Goal: Task Accomplishment & Management: Manage account settings

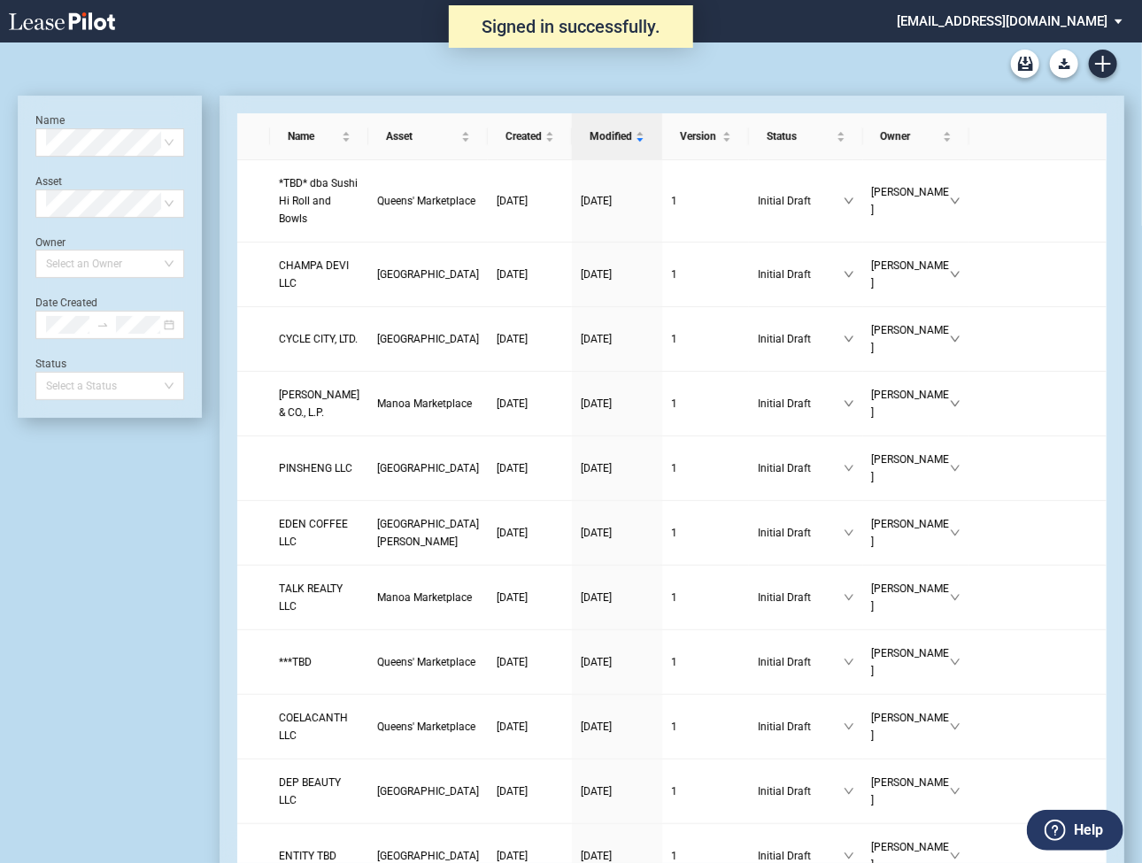
click at [1018, 19] on md-select "alexanderbaldwin@leasepilot.co Super Admin Area Admin Area Settings Sign Out" at bounding box center [1016, 20] width 242 height 40
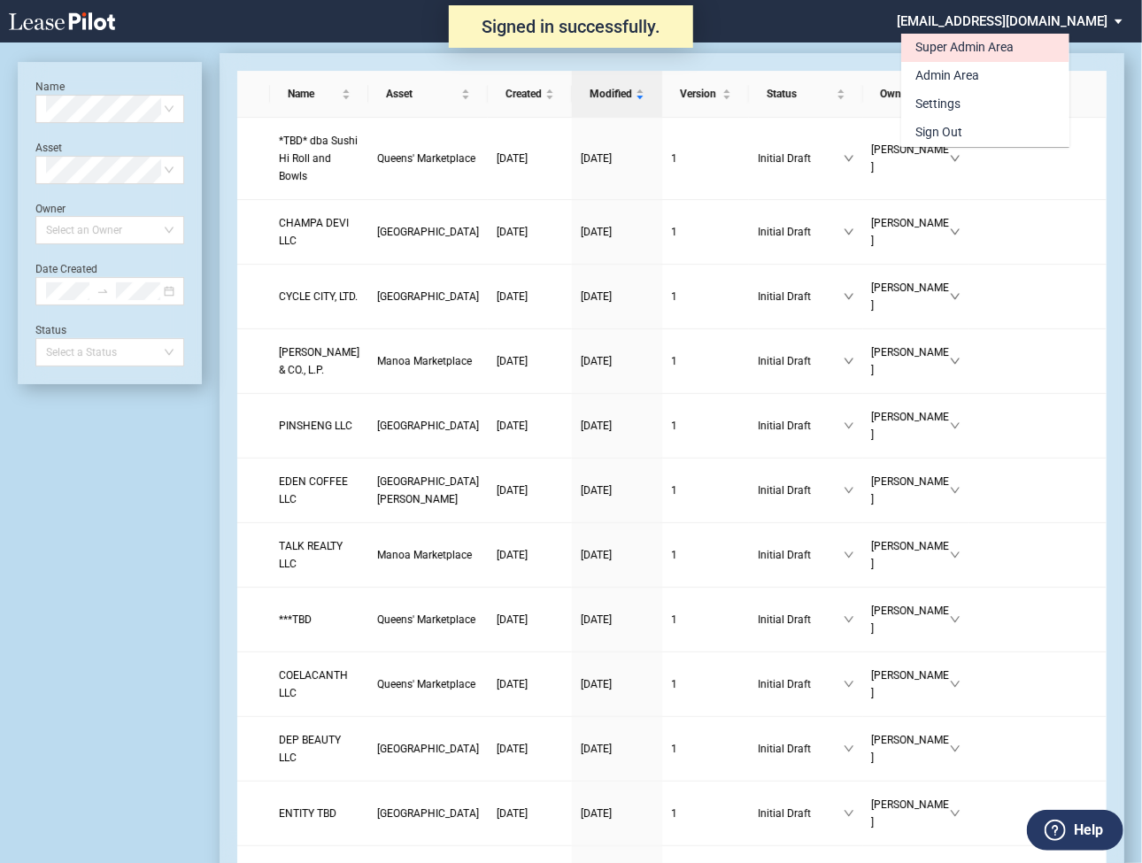
click at [966, 52] on div "Super Admin Area" at bounding box center [964, 48] width 98 height 18
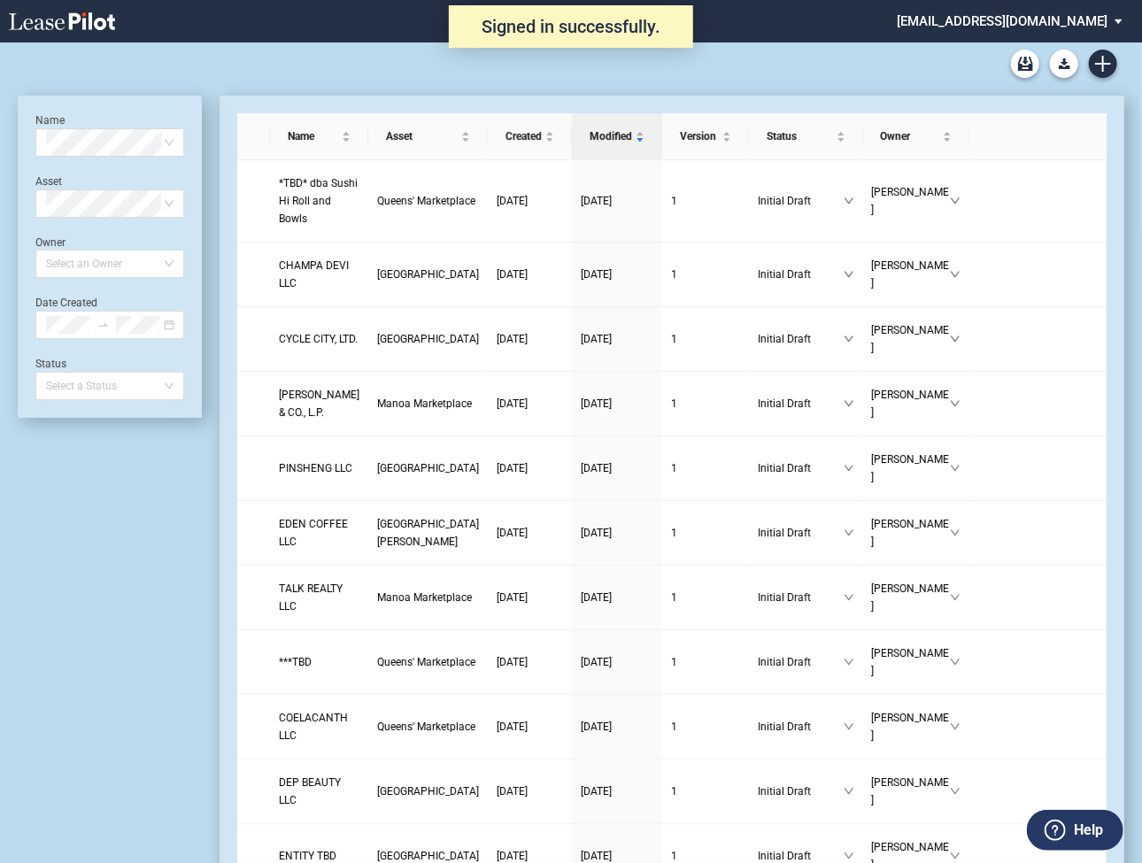
scroll to position [42, 0]
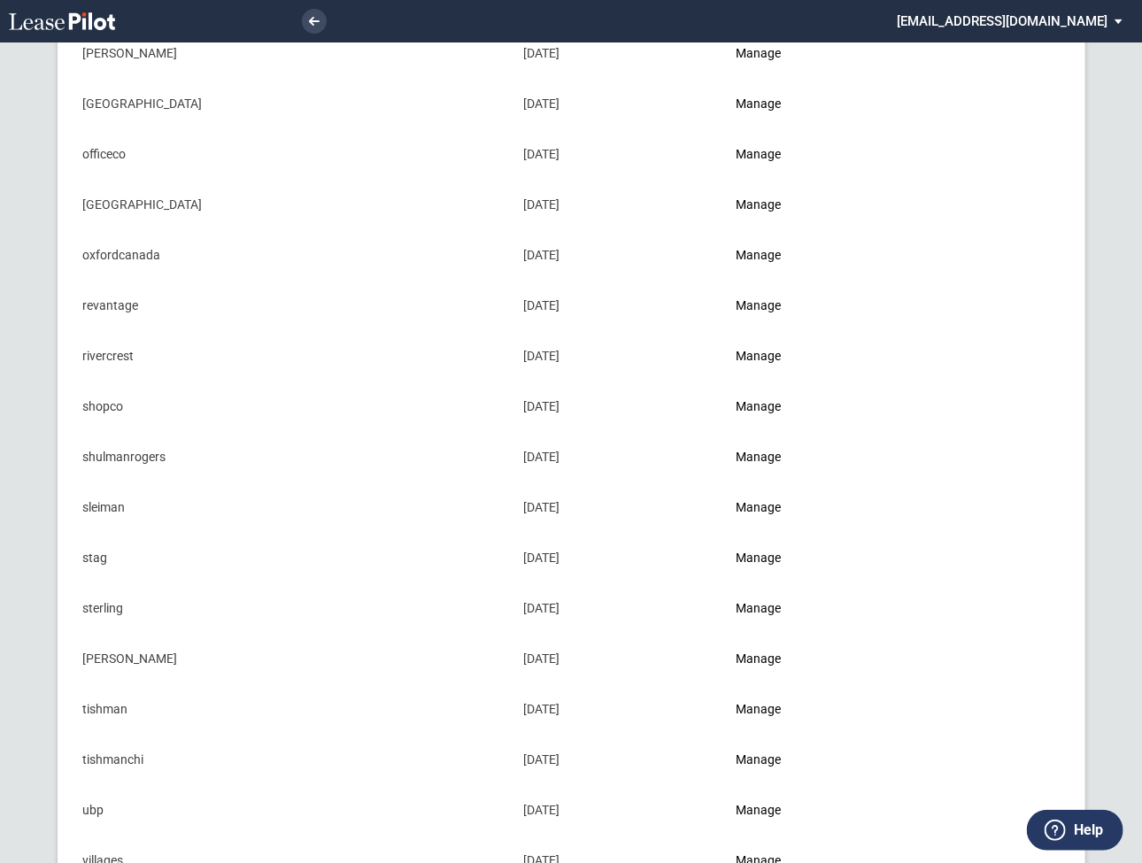
scroll to position [1593, 0]
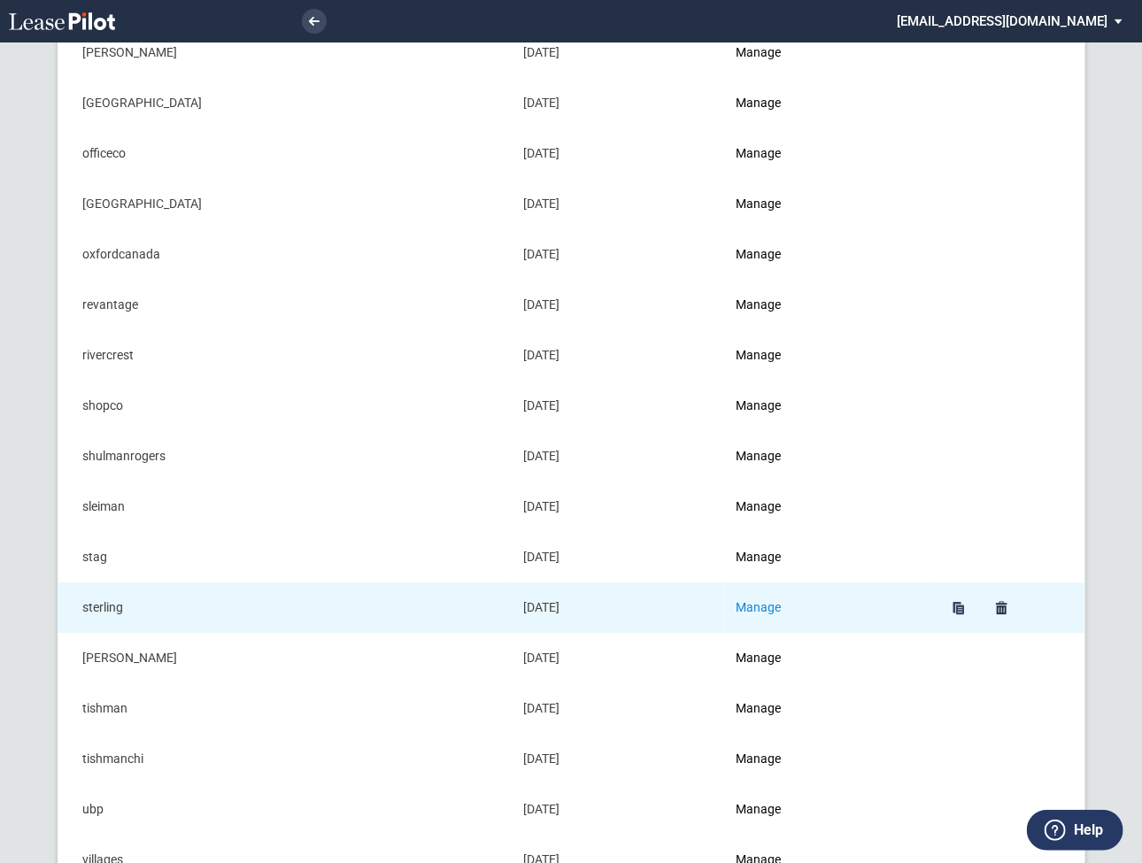
click at [762, 601] on link "Manage" at bounding box center [758, 607] width 45 height 14
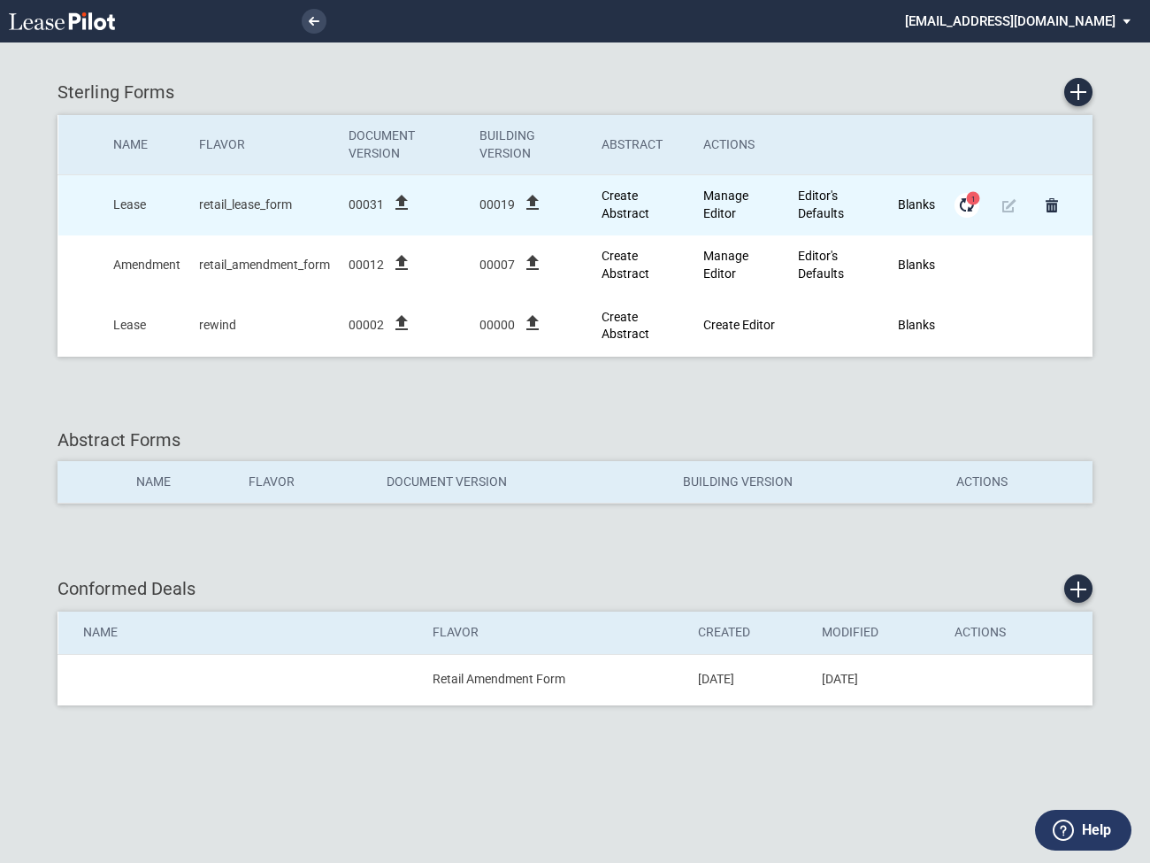
click at [967, 204] on md-icon "Form Updates" at bounding box center [967, 205] width 21 height 21
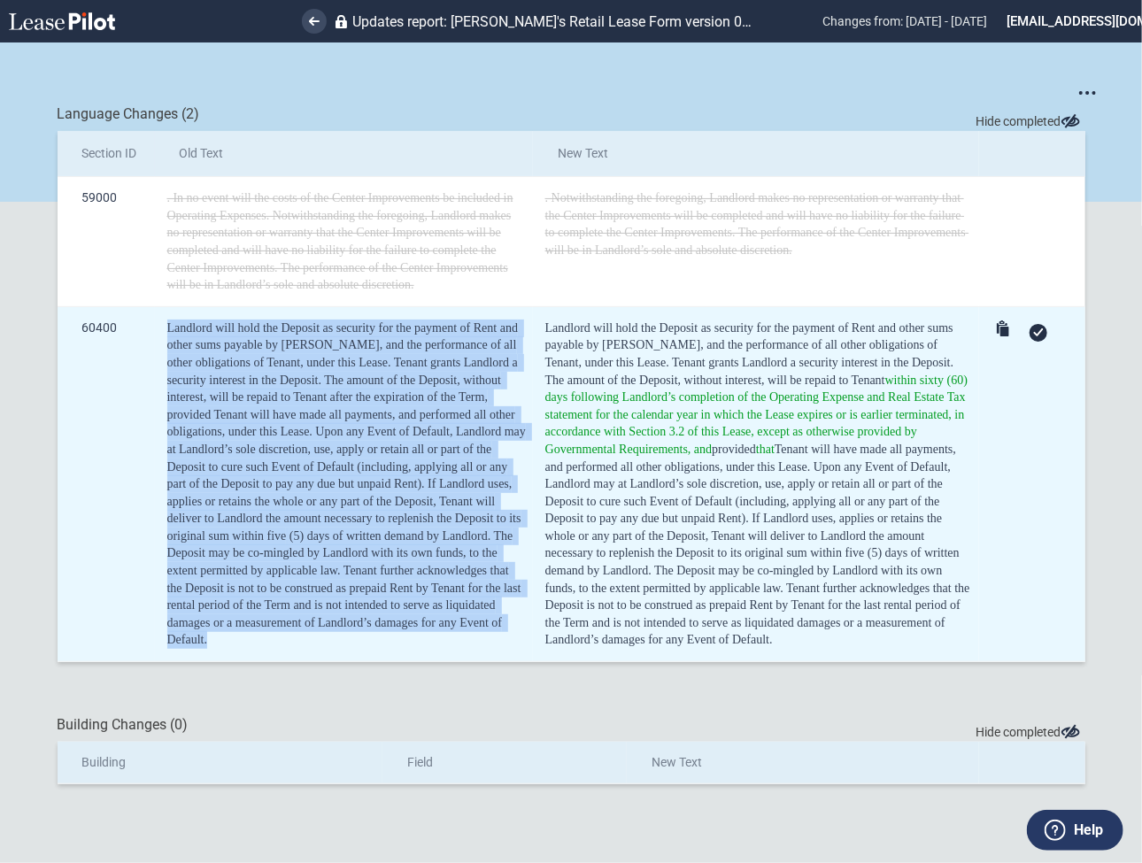
drag, startPoint x: 222, startPoint y: 641, endPoint x: 127, endPoint y: 354, distance: 302.2
click at [127, 354] on tr "60400 Landlord will hold the Deposit as security for the payment of Rent and ot…" at bounding box center [571, 483] width 1027 height 355
copy tr "Landlord will hold the Deposit as security for the payment of Rent and other su…"
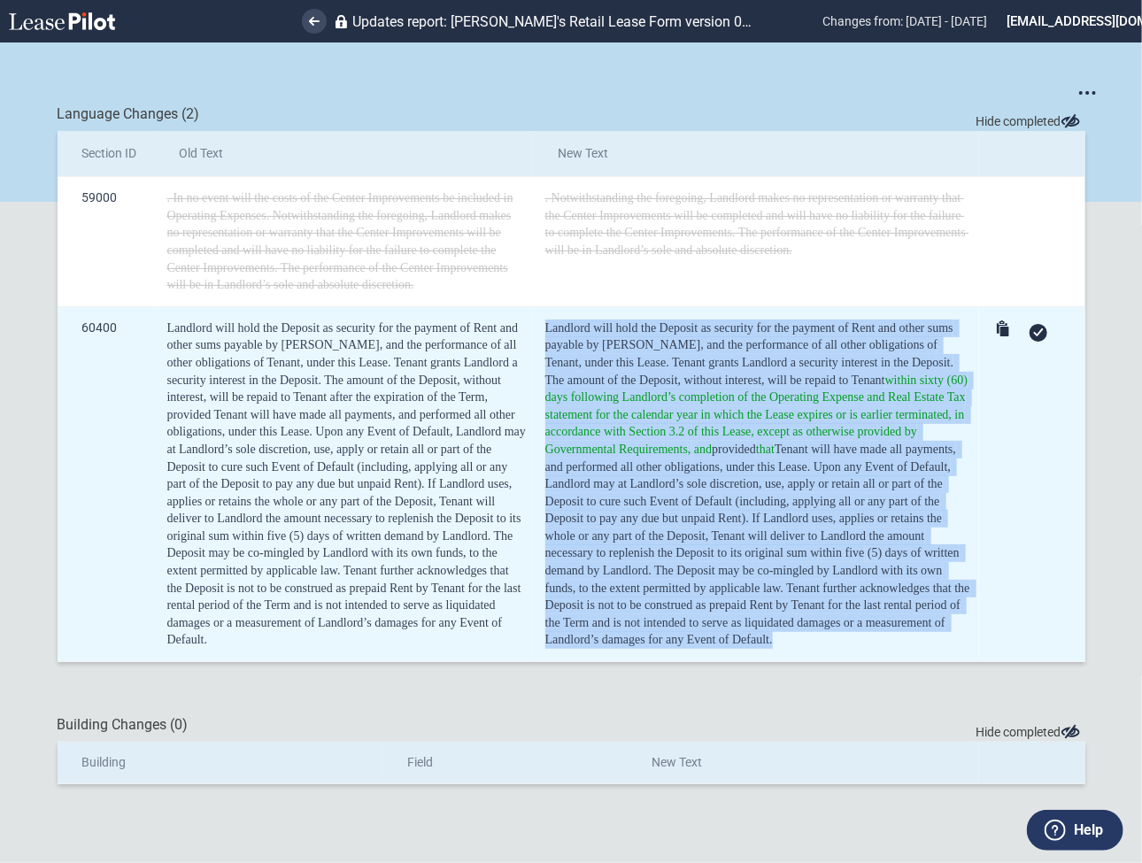
drag, startPoint x: 657, startPoint y: 645, endPoint x: 549, endPoint y: 333, distance: 330.8
click at [549, 333] on div "Landlord will hold the Deposit as security for the payment of Rent and other su…" at bounding box center [758, 483] width 427 height 329
copy div "Landlord will hold the Deposit as security for the payment of Rent and other su…"
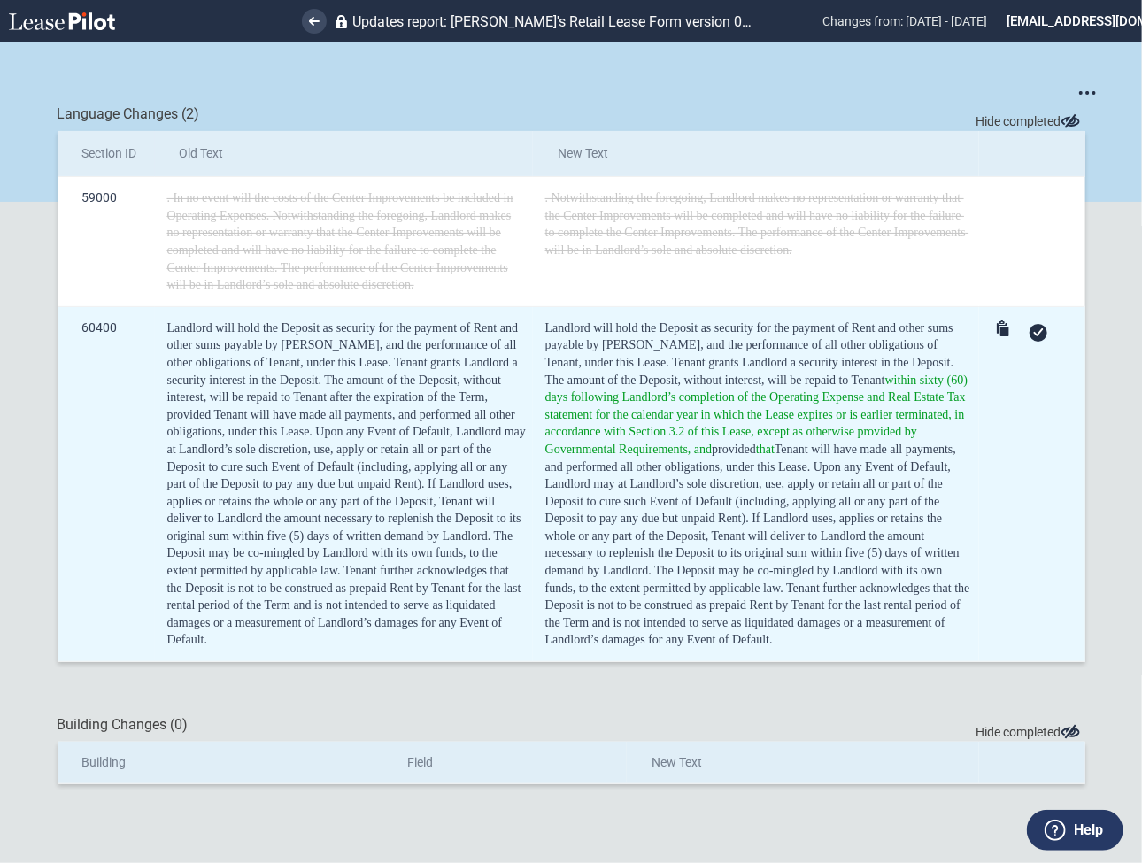
click at [1036, 333] on icon at bounding box center [1038, 332] width 11 height 8
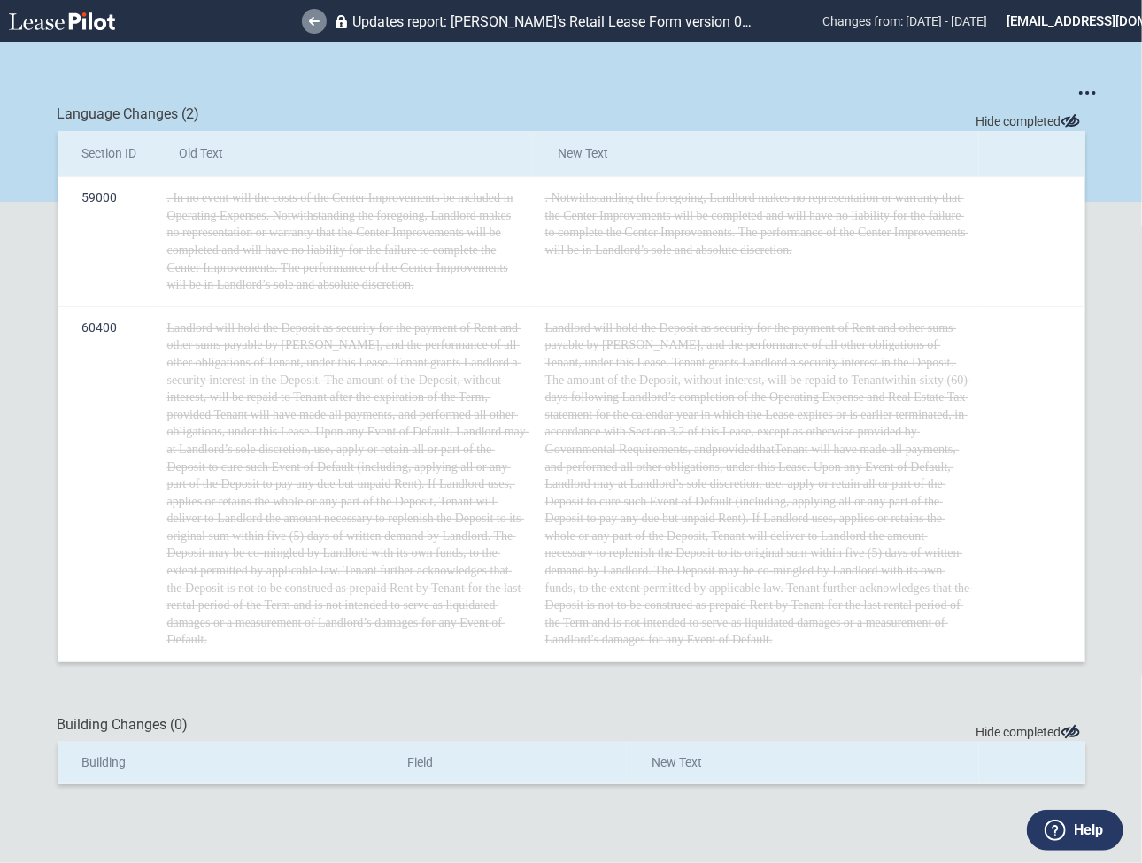
click at [313, 21] on use at bounding box center [314, 21] width 11 height 9
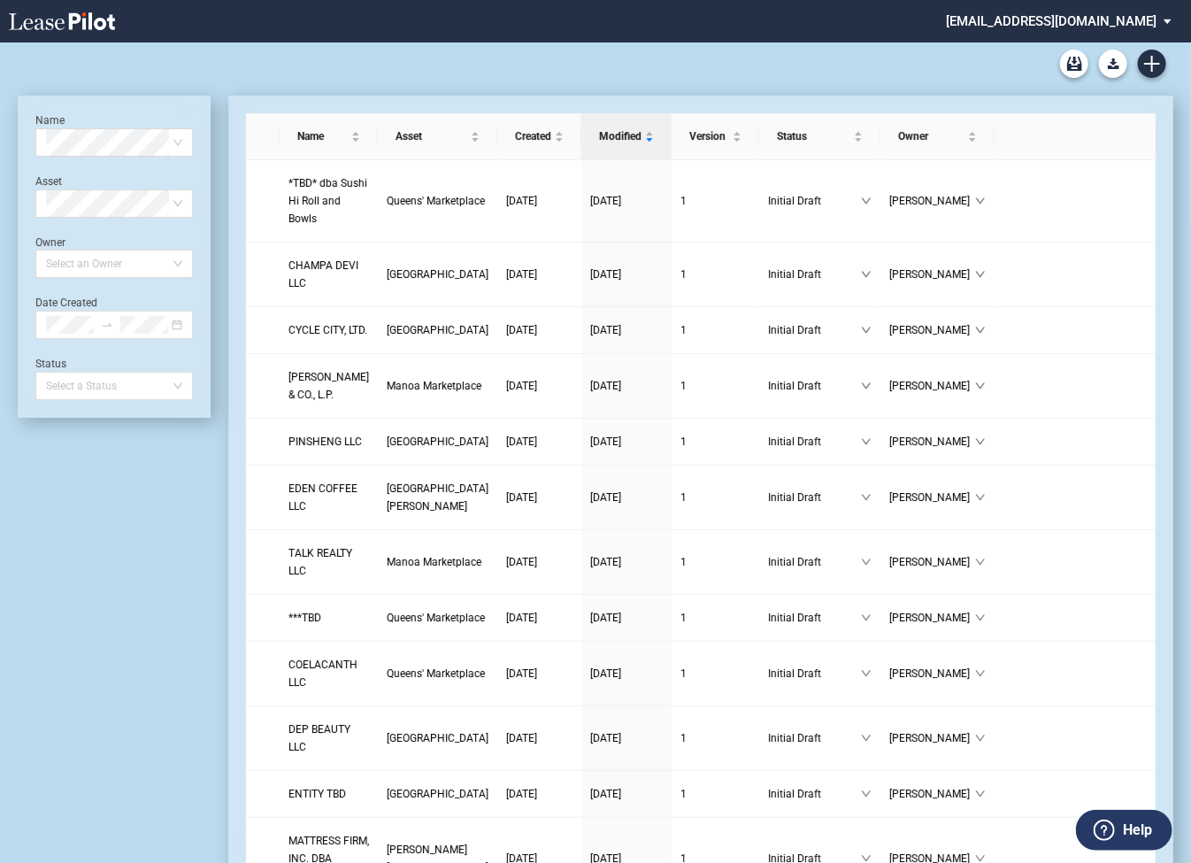
click at [1015, 21] on md-select "alexanderbaldwin@leasepilot.co Super Admin Area Admin Area Settings Sign Out" at bounding box center [1065, 20] width 242 height 40
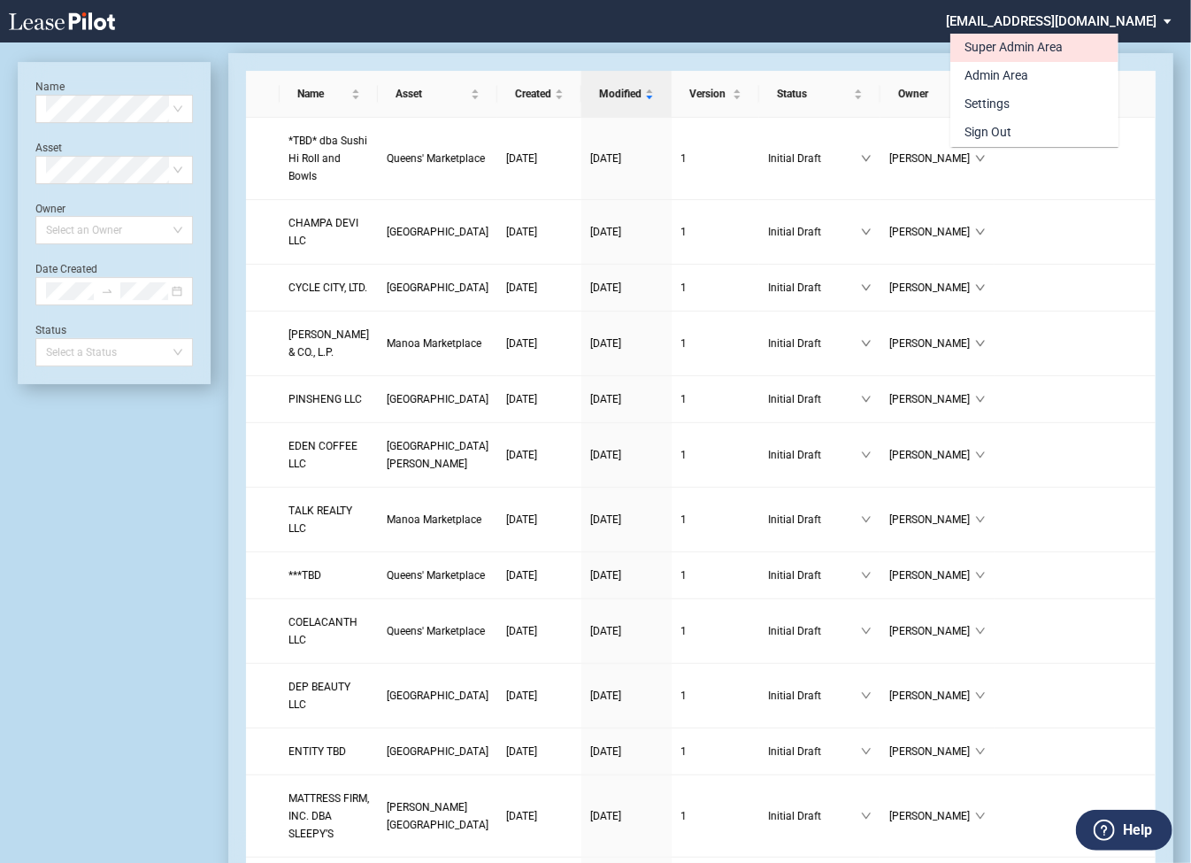
click at [997, 49] on div "Super Admin Area" at bounding box center [1014, 48] width 98 height 18
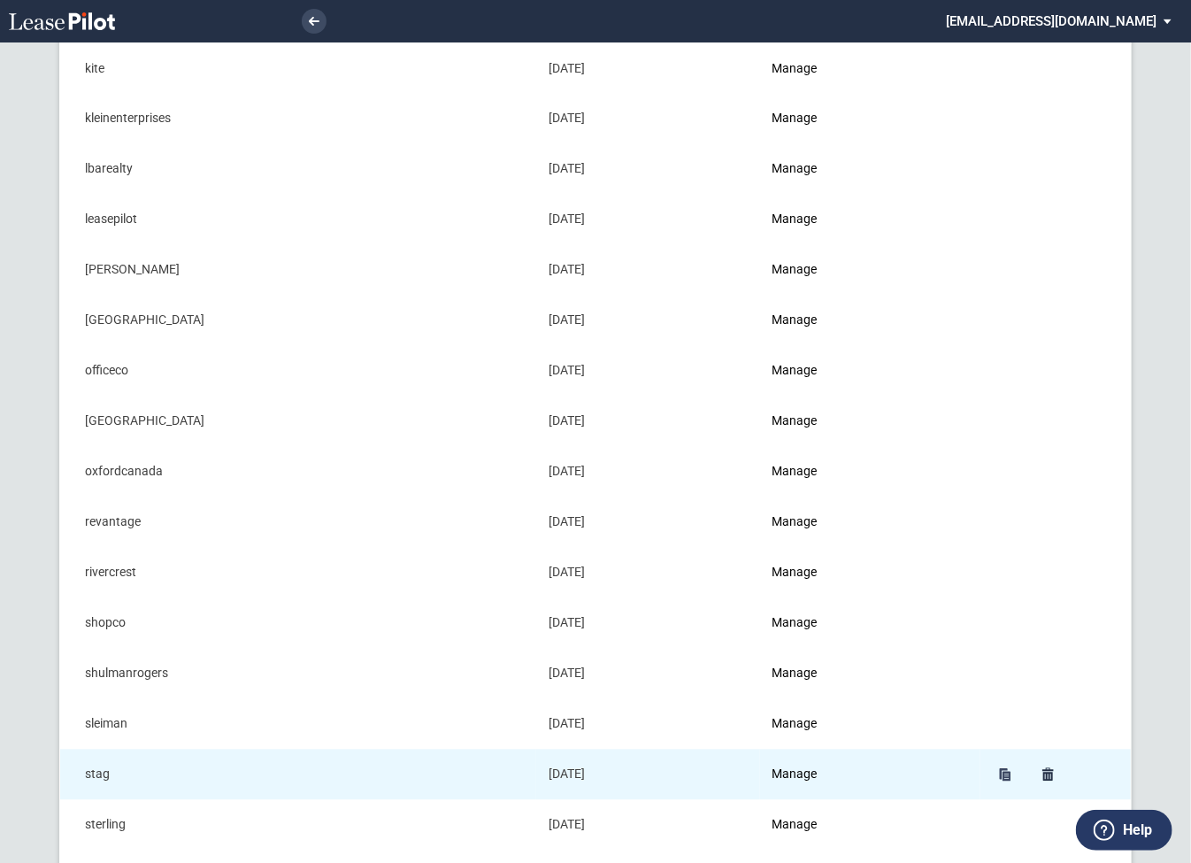
scroll to position [1436, 0]
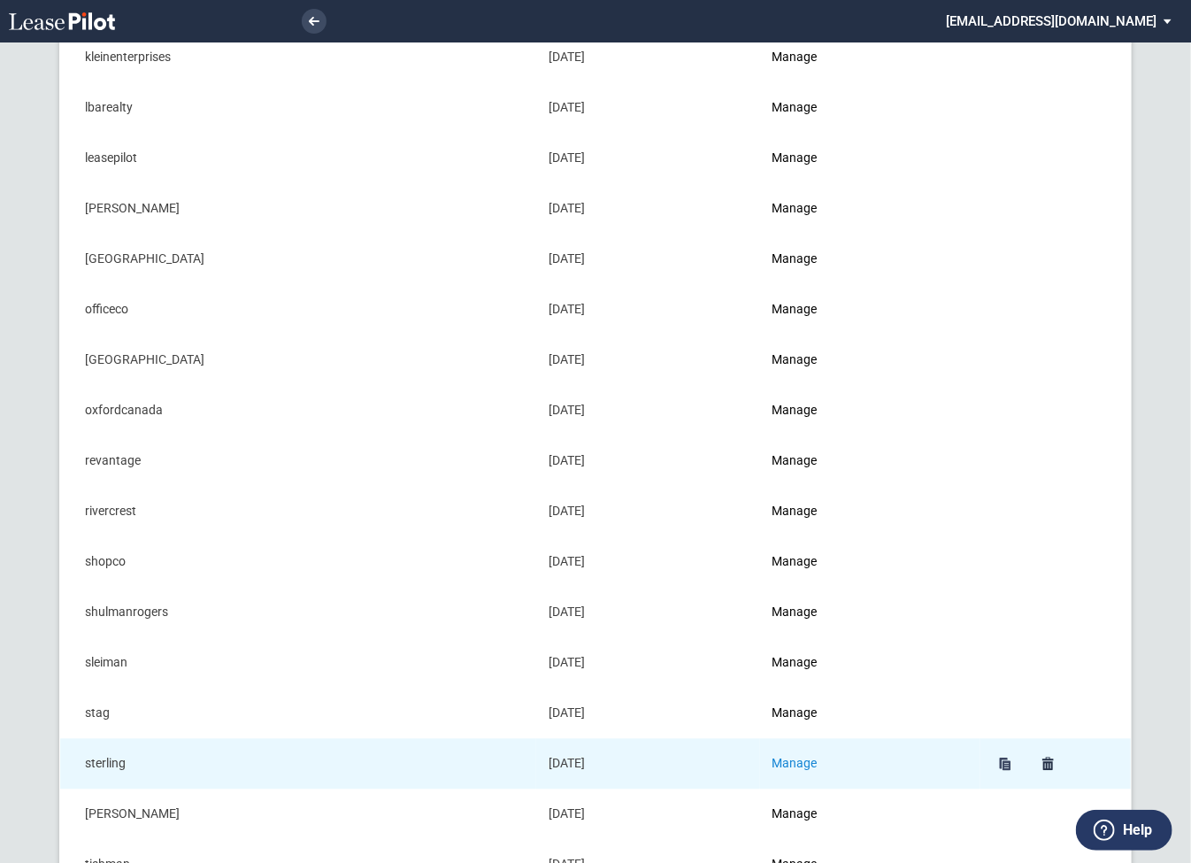
click at [806, 757] on link "Manage" at bounding box center [795, 764] width 45 height 14
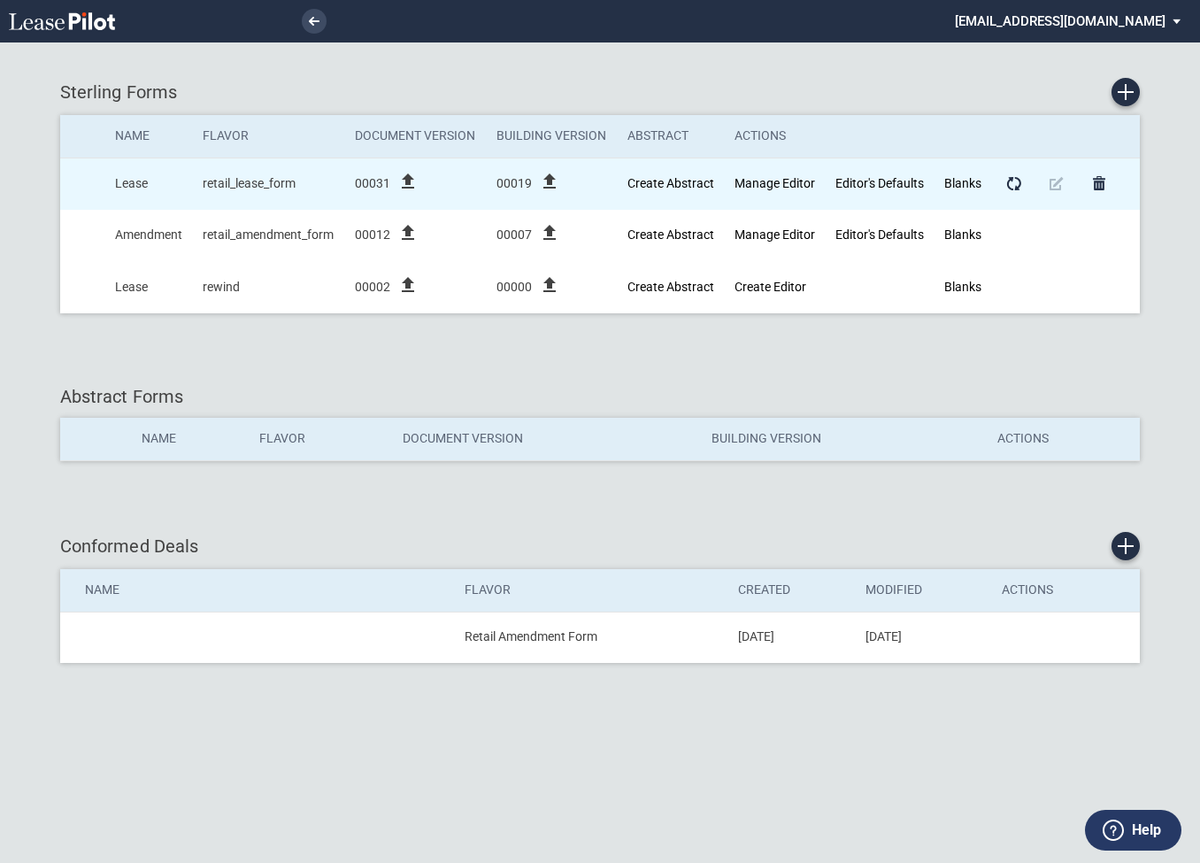
click at [407, 180] on icon "file_upload" at bounding box center [407, 181] width 21 height 21
click at [750, 183] on link "Manage Editor" at bounding box center [774, 183] width 81 height 14
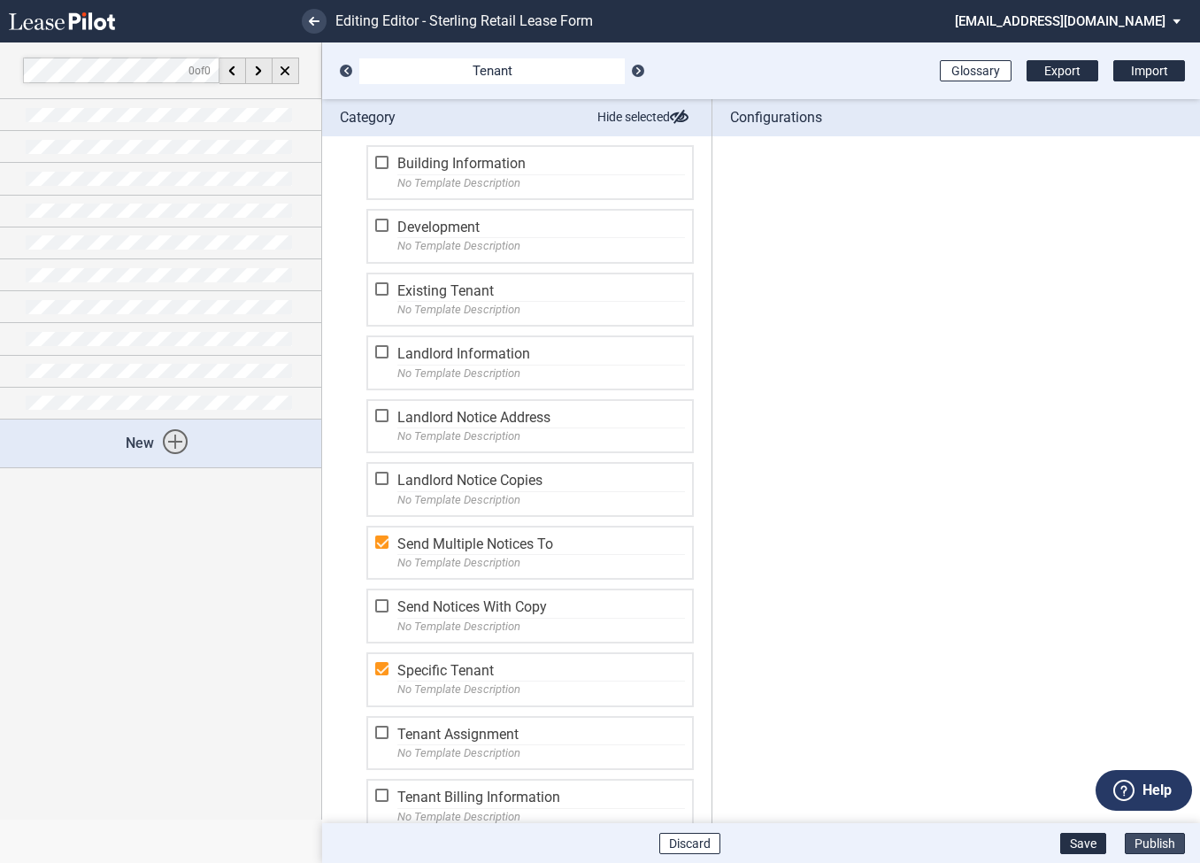
click at [1164, 847] on button "Publish" at bounding box center [1155, 843] width 60 height 21
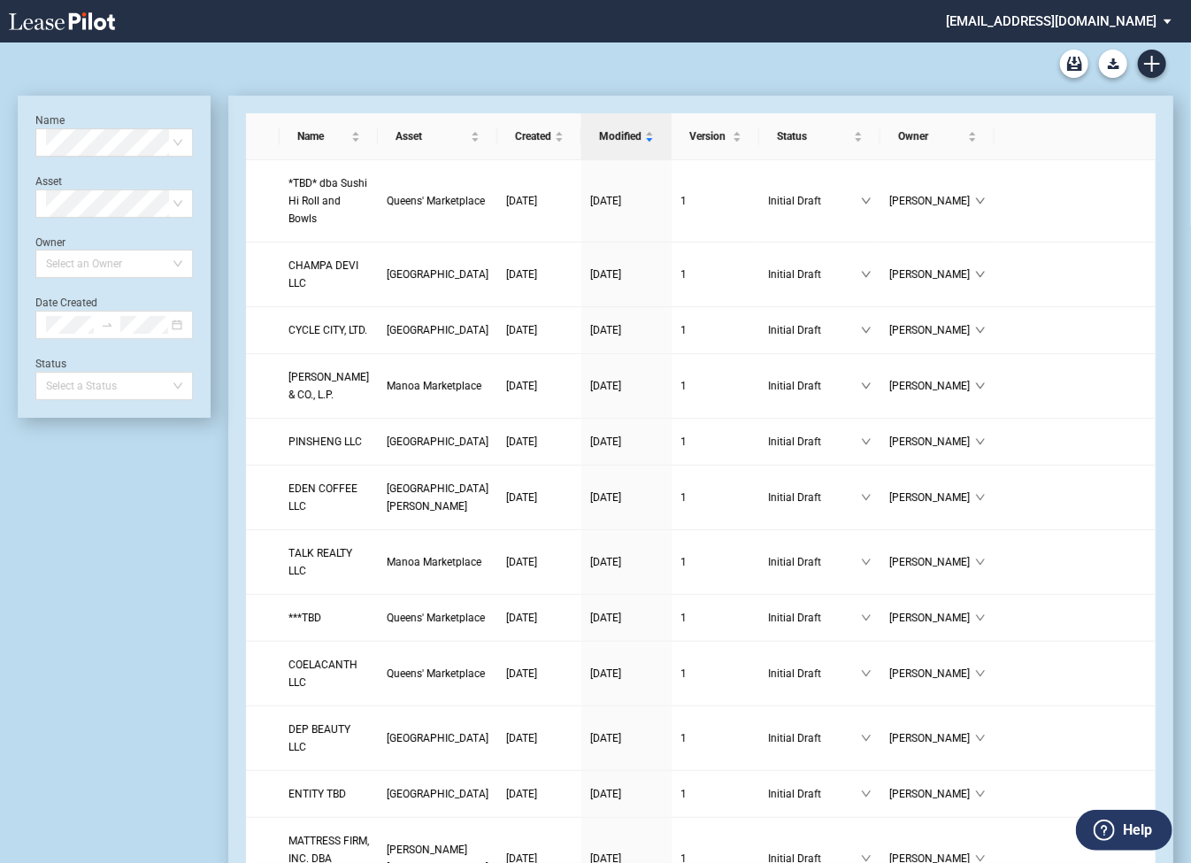
click at [1044, 15] on md-select "[EMAIL_ADDRESS][DOMAIN_NAME] Super Admin Area Admin Area Settings Sign Out" at bounding box center [1065, 20] width 242 height 40
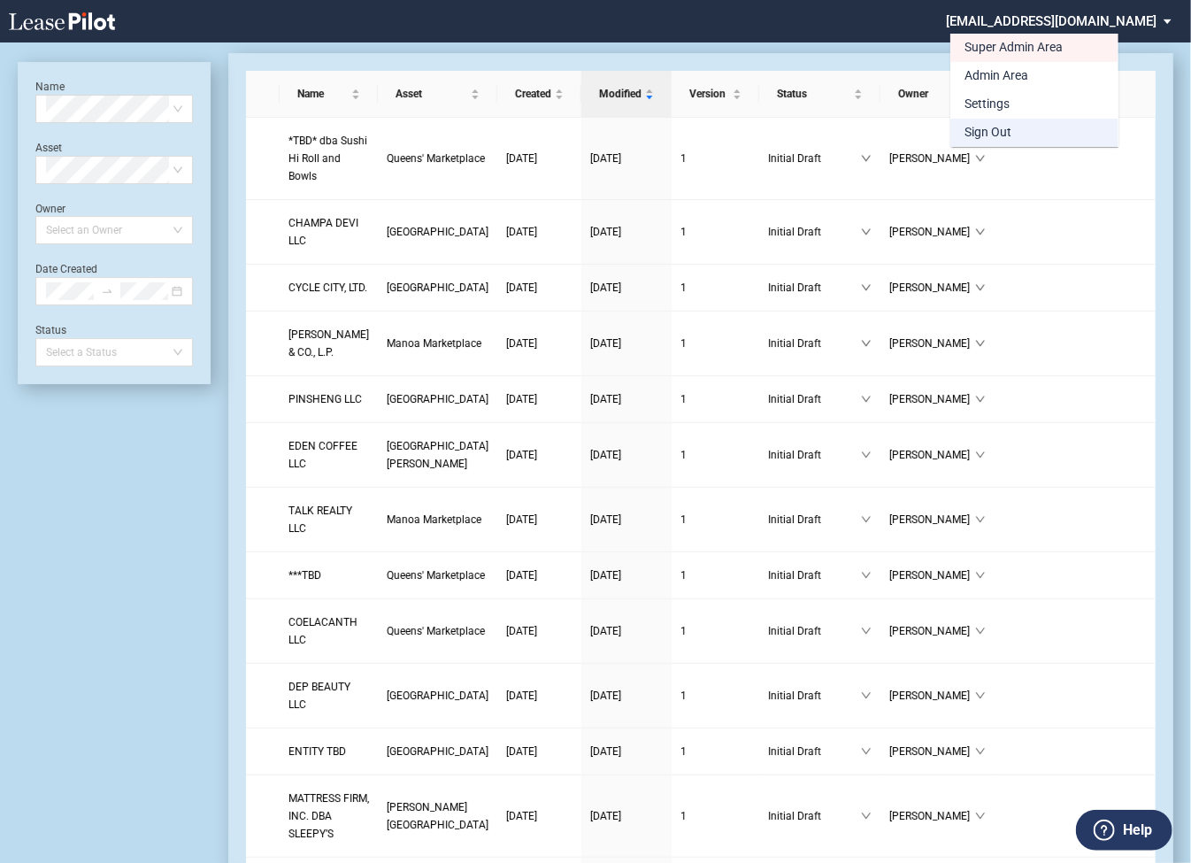
click at [1003, 130] on div "Sign Out" at bounding box center [988, 133] width 47 height 18
